Goal: Information Seeking & Learning: Learn about a topic

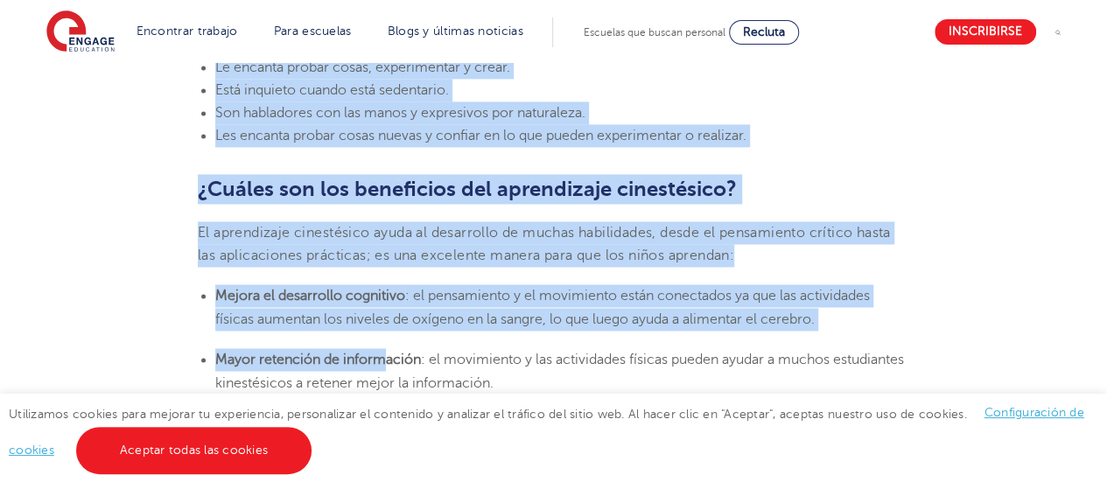
scroll to position [1324, 0]
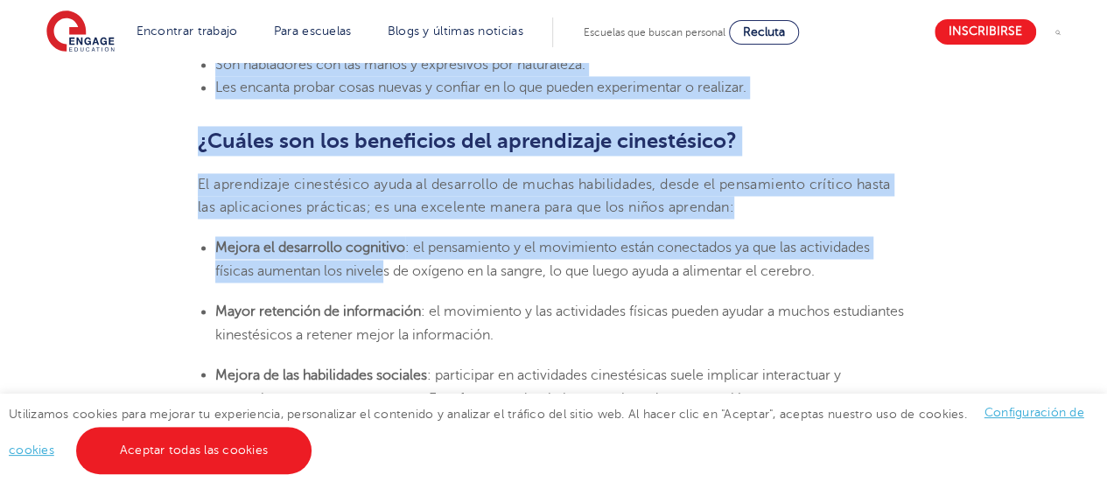
drag, startPoint x: 199, startPoint y: 200, endPoint x: 388, endPoint y: 295, distance: 210.5
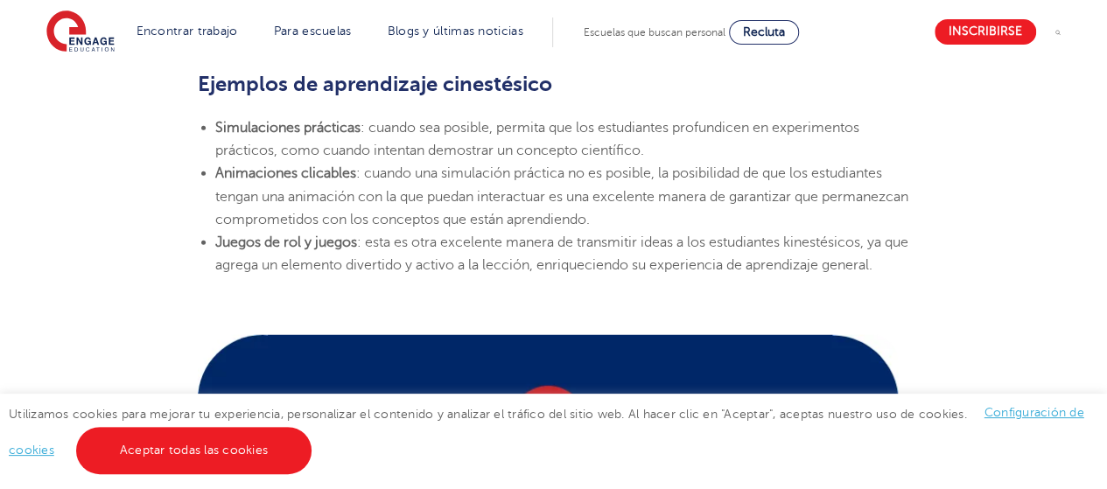
scroll to position [2135, 0]
